Goal: Browse casually

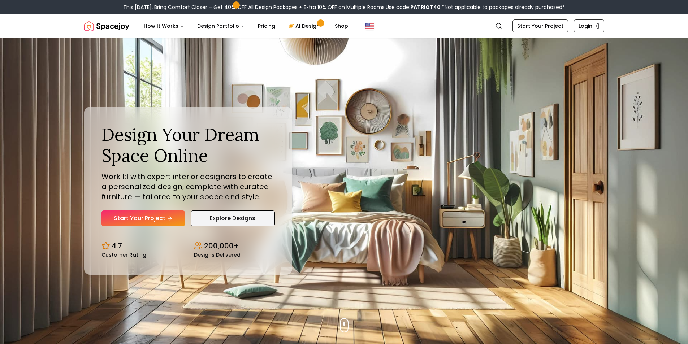
click at [261, 215] on link "Explore Designs" at bounding box center [233, 219] width 84 height 16
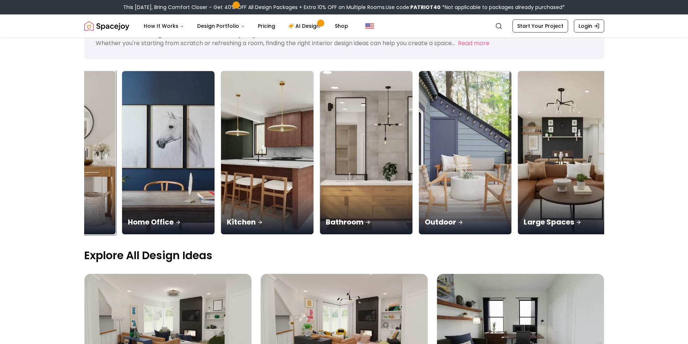
scroll to position [0, 464]
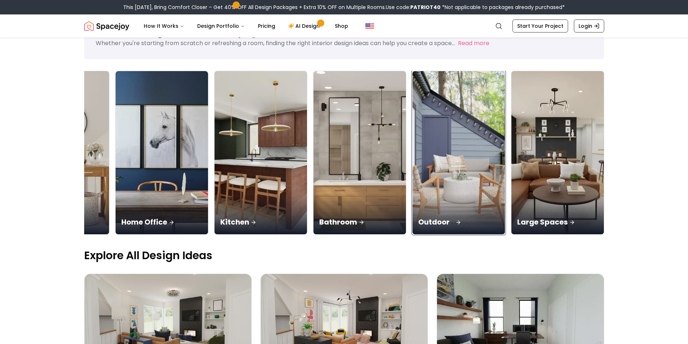
click at [439, 141] on img at bounding box center [458, 153] width 97 height 172
